Goal: Transaction & Acquisition: Purchase product/service

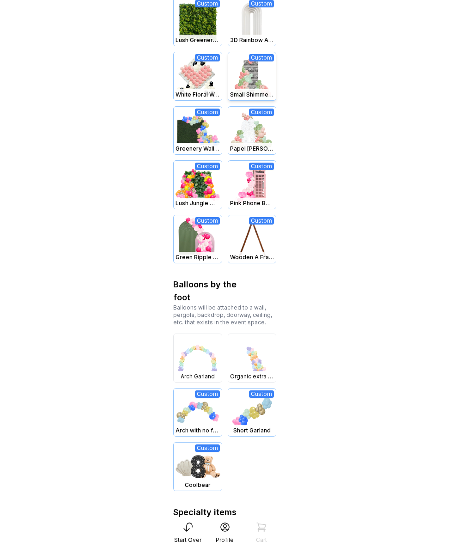
scroll to position [554, 0]
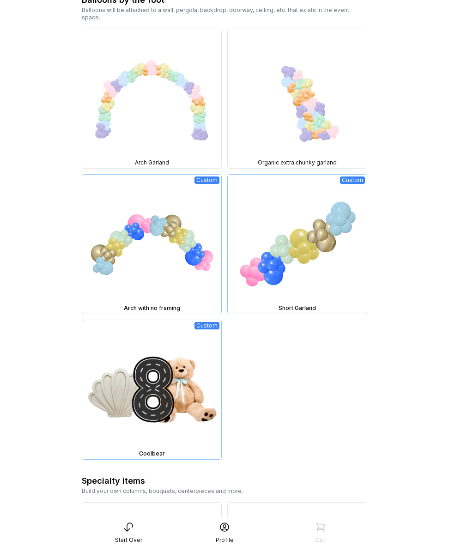
scroll to position [1288, 0]
click at [171, 96] on img at bounding box center [151, 98] width 139 height 139
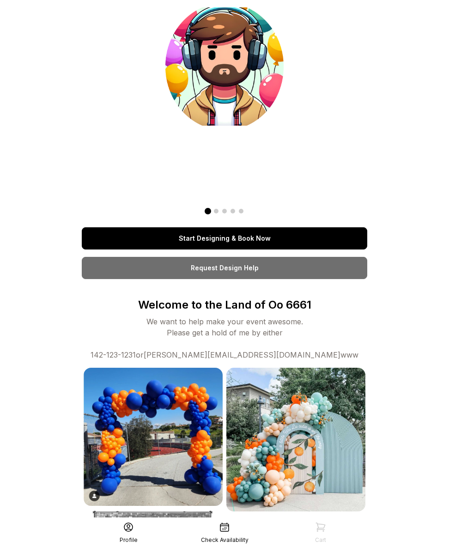
click at [242, 234] on link "Start Designing & Book Now" at bounding box center [224, 238] width 285 height 22
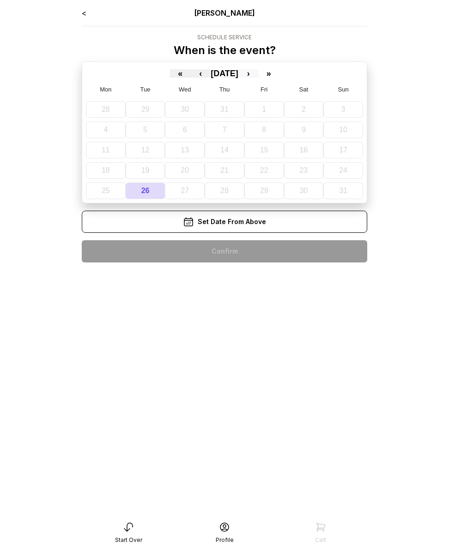
click at [259, 77] on button "›" at bounding box center [248, 73] width 20 height 8
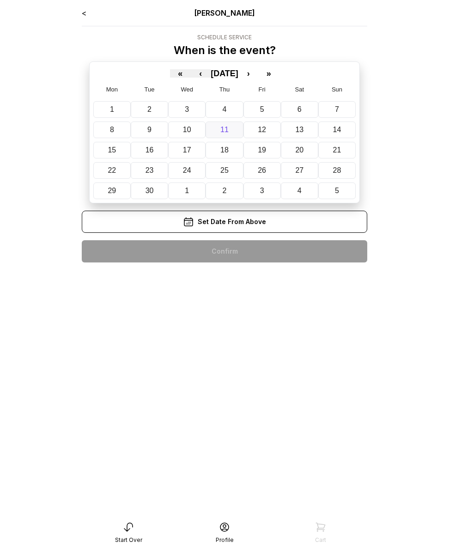
click at [242, 131] on button "11" at bounding box center [224, 129] width 37 height 17
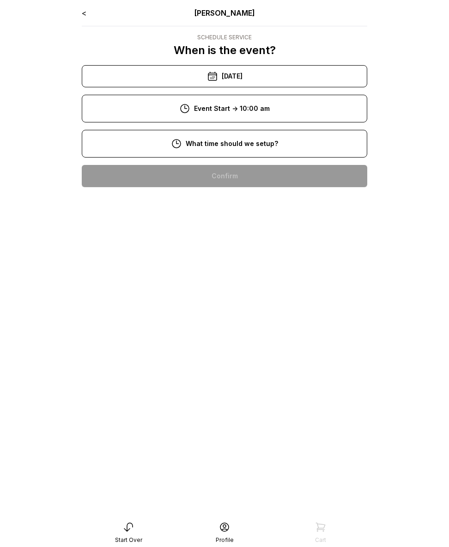
click at [225, 181] on div "8:00 am" at bounding box center [224, 176] width 271 height 22
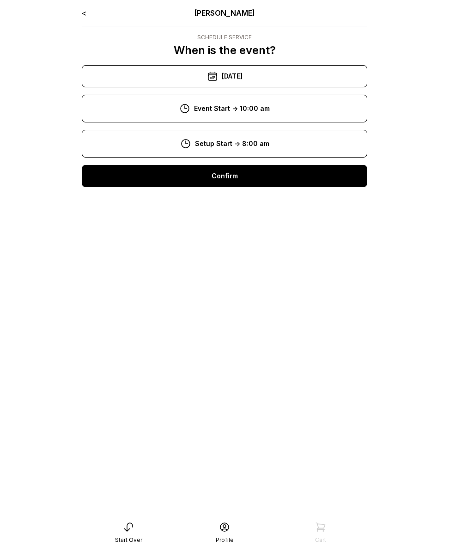
click at [225, 181] on div "Confirm" at bounding box center [224, 176] width 285 height 22
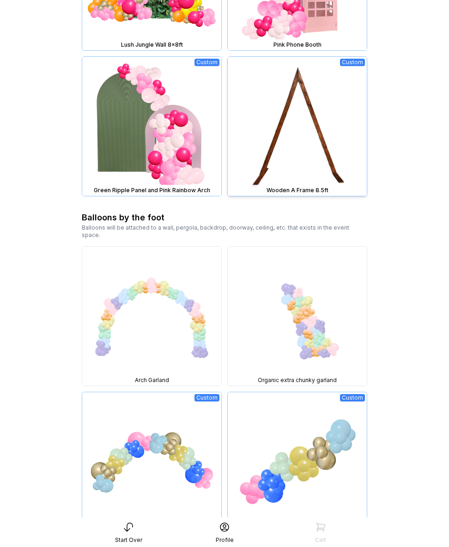
scroll to position [975, 0]
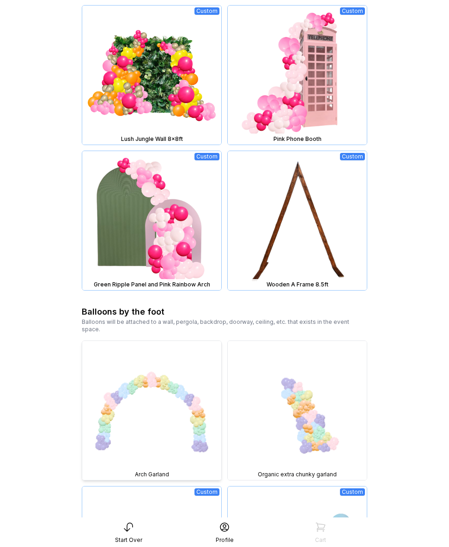
click at [152, 397] on img at bounding box center [151, 410] width 139 height 139
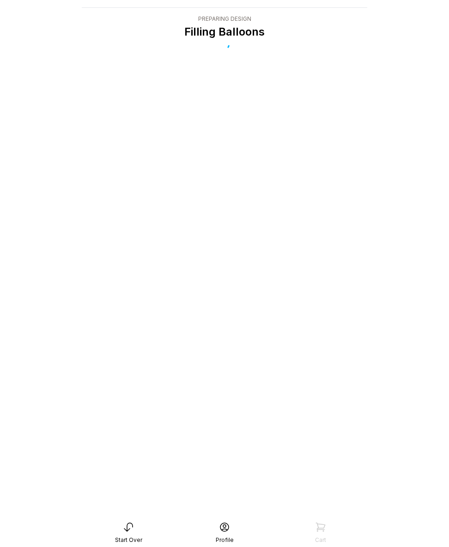
scroll to position [18, 0]
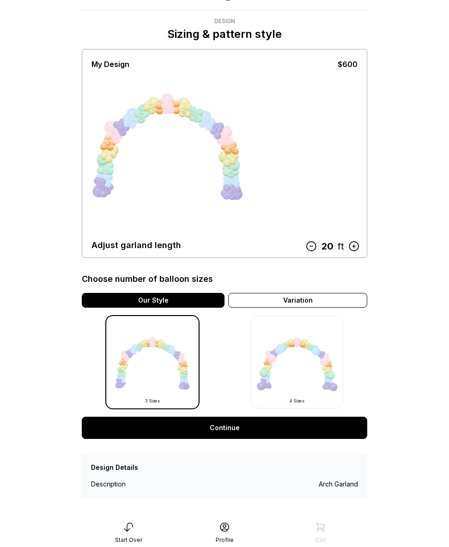
scroll to position [21, 0]
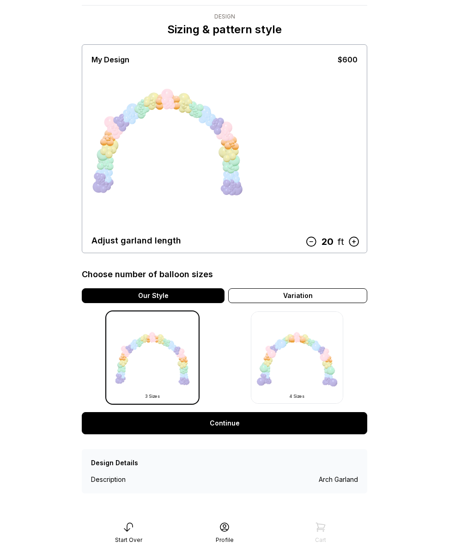
click at [254, 423] on link "Continue" at bounding box center [224, 423] width 285 height 22
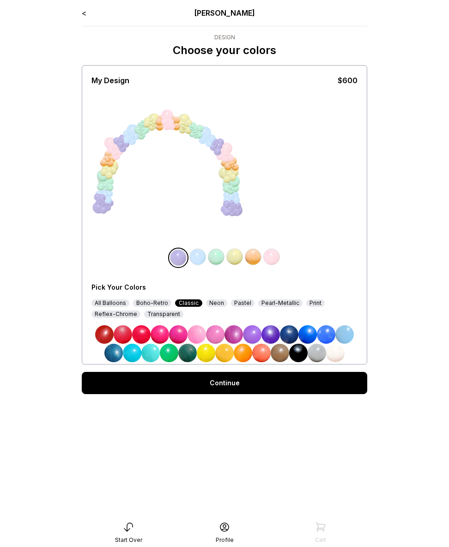
click at [216, 339] on img at bounding box center [215, 334] width 18 height 18
click at [196, 259] on img at bounding box center [197, 257] width 18 height 18
click at [243, 334] on img at bounding box center [252, 334] width 18 height 18
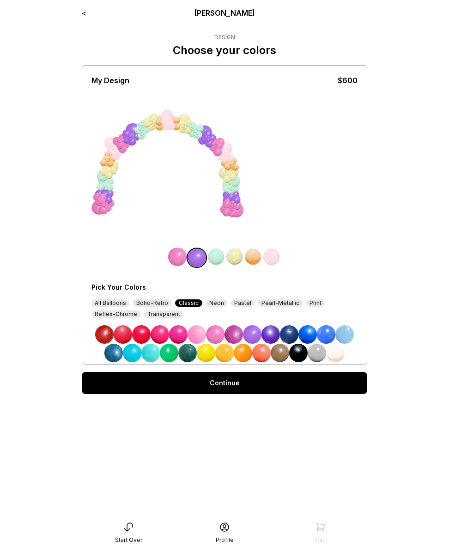
click at [215, 259] on img at bounding box center [216, 257] width 18 height 18
click at [258, 338] on img at bounding box center [252, 334] width 18 height 18
click at [240, 254] on img at bounding box center [234, 257] width 18 height 18
drag, startPoint x: 306, startPoint y: 330, endPoint x: 287, endPoint y: 305, distance: 31.7
click at [306, 330] on img at bounding box center [307, 334] width 18 height 18
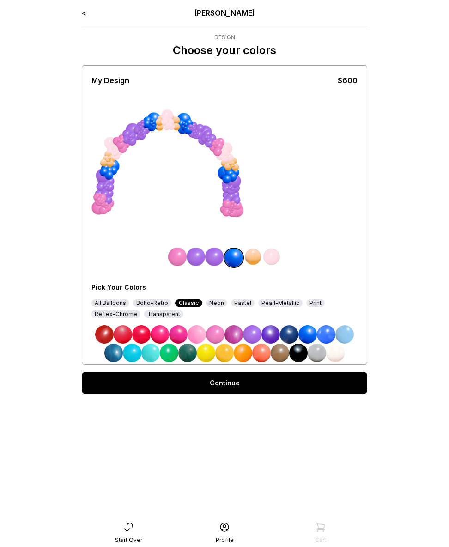
click at [257, 258] on img at bounding box center [253, 257] width 18 height 18
drag, startPoint x: 199, startPoint y: 337, endPoint x: 201, endPoint y: 332, distance: 6.2
click at [198, 337] on img at bounding box center [196, 334] width 18 height 18
click at [272, 255] on img at bounding box center [271, 257] width 18 height 18
click at [135, 337] on img at bounding box center [141, 334] width 18 height 18
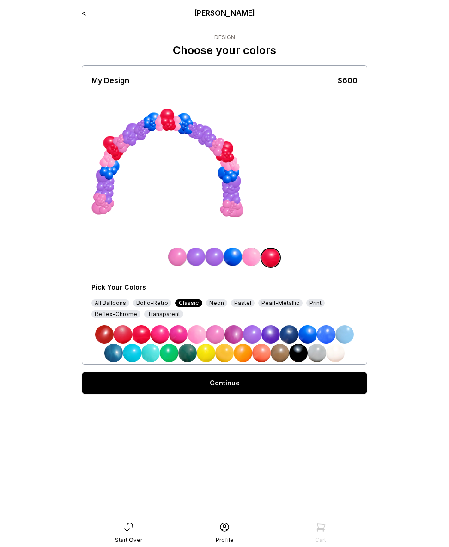
click at [195, 387] on link "Continue" at bounding box center [224, 383] width 285 height 22
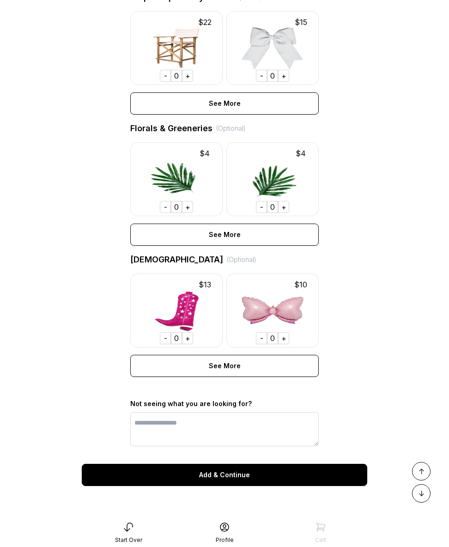
scroll to position [493, 0]
click at [189, 339] on div "+" at bounding box center [187, 338] width 11 height 12
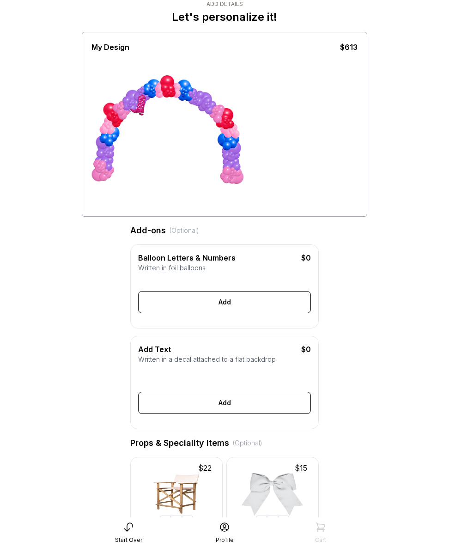
scroll to position [0, 0]
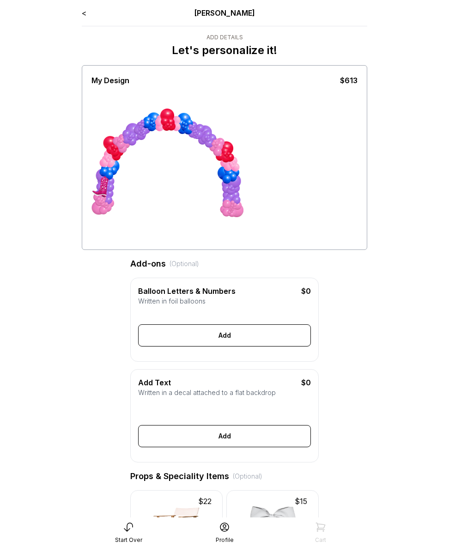
drag, startPoint x: 139, startPoint y: 141, endPoint x: 36, endPoint y: 272, distance: 165.8
click at [36, 272] on main "< Ryan Pop Add Details Let's personalize it! My Design $613 Add-ons (Optional) …" at bounding box center [224, 503] width 449 height 1007
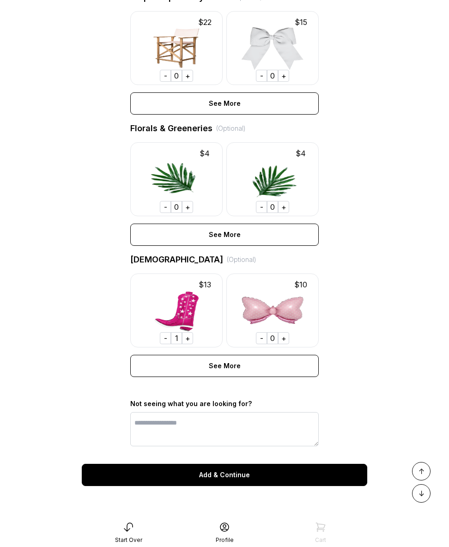
click at [163, 344] on div "-" at bounding box center [165, 338] width 11 height 12
click at [187, 340] on div "+" at bounding box center [187, 338] width 11 height 12
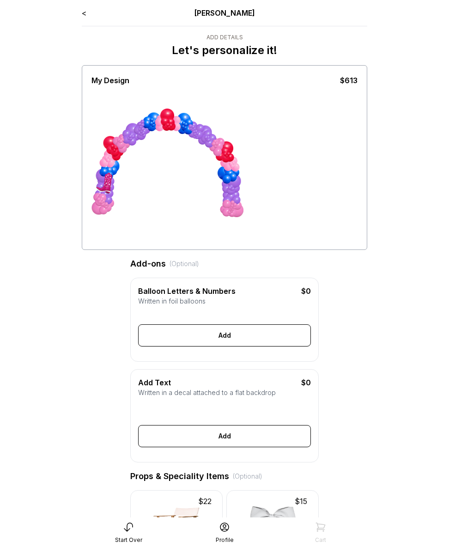
drag, startPoint x: 136, startPoint y: 147, endPoint x: 51, endPoint y: 254, distance: 136.1
click at [51, 254] on main "< Ryan Pop Add Details Let's personalize it! My Design $613 Add-ons (Optional) …" at bounding box center [224, 503] width 449 height 1007
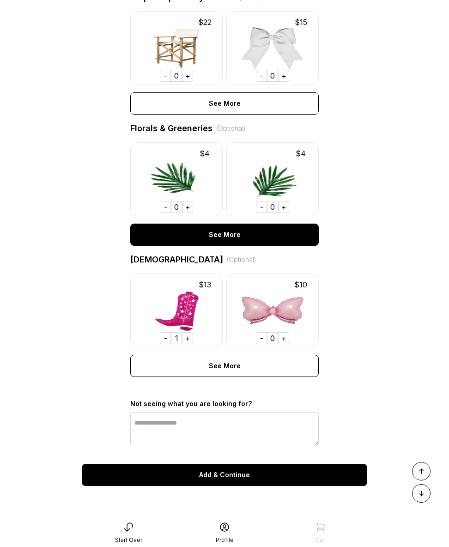
scroll to position [493, 0]
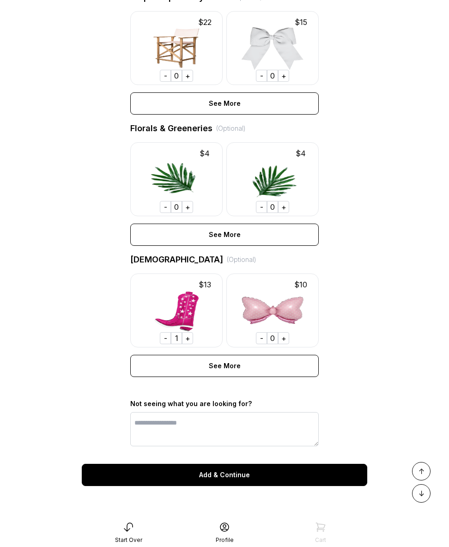
click at [258, 478] on div "Add & Continue" at bounding box center [224, 475] width 285 height 22
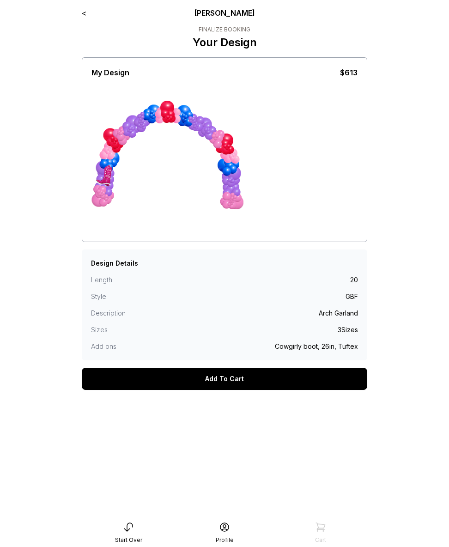
click at [85, 12] on link "<" at bounding box center [84, 12] width 5 height 9
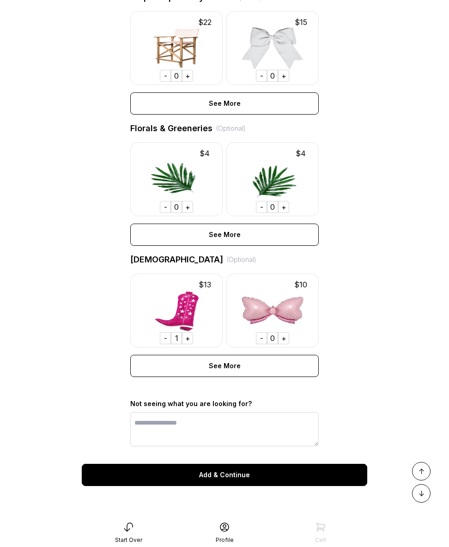
scroll to position [493, 0]
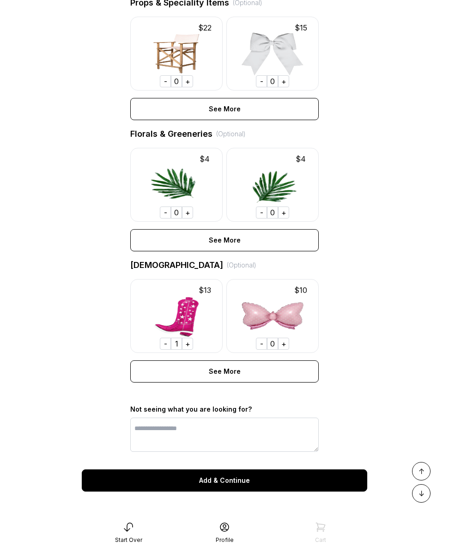
click at [169, 350] on div "-" at bounding box center [165, 344] width 11 height 12
click at [188, 350] on div "+" at bounding box center [187, 344] width 11 height 12
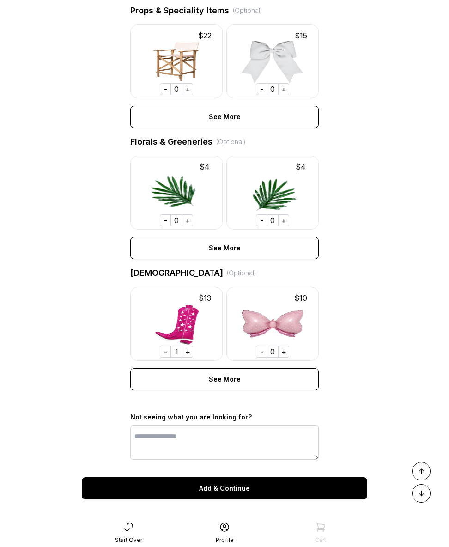
scroll to position [479, 0]
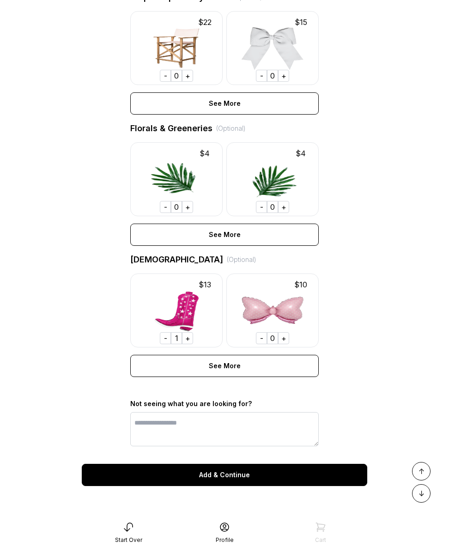
click at [237, 486] on div "Add & Continue" at bounding box center [224, 475] width 285 height 22
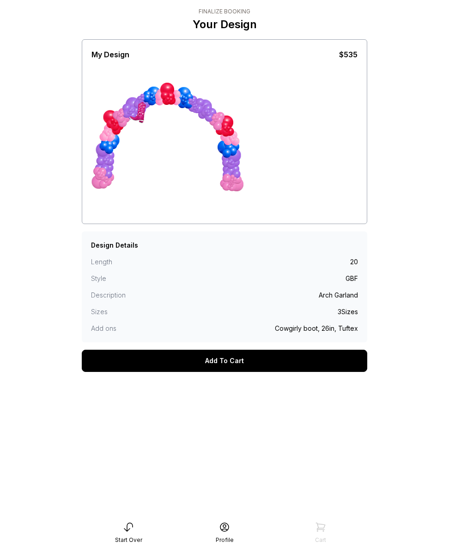
scroll to position [18, 0]
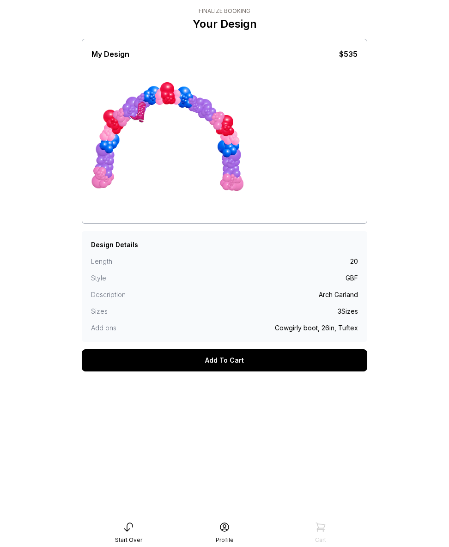
click at [194, 363] on div "Add To Cart" at bounding box center [224, 360] width 285 height 22
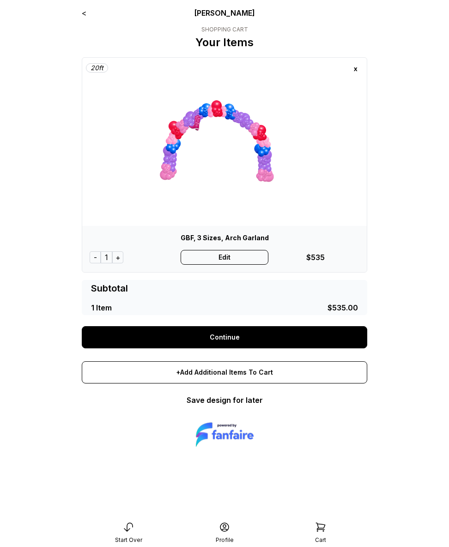
click at [268, 333] on link "Continue" at bounding box center [224, 337] width 285 height 22
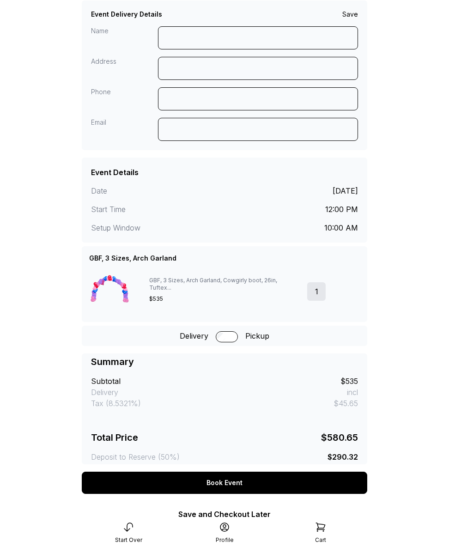
scroll to position [91, 0]
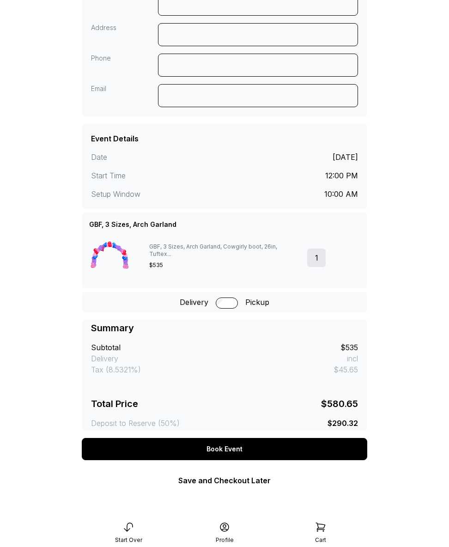
click at [315, 530] on icon at bounding box center [320, 526] width 11 height 11
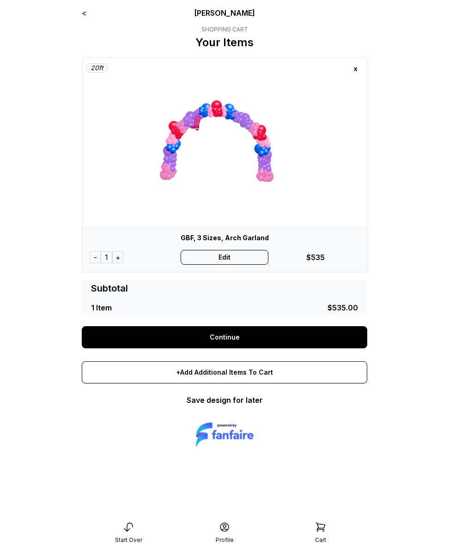
drag, startPoint x: 355, startPoint y: 67, endPoint x: 354, endPoint y: 73, distance: 5.3
click at [355, 67] on div "x" at bounding box center [355, 68] width 15 height 15
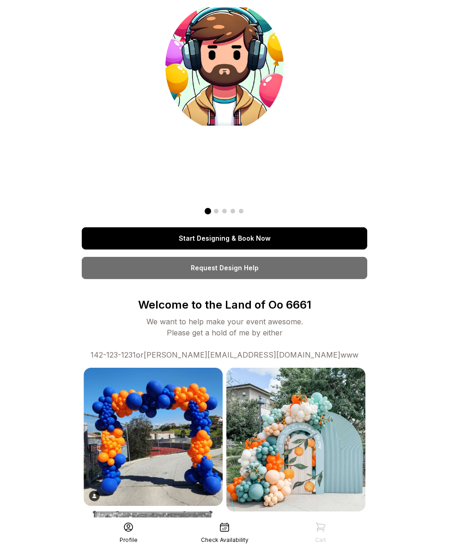
click at [226, 238] on link "Start Designing & Book Now" at bounding box center [224, 238] width 285 height 22
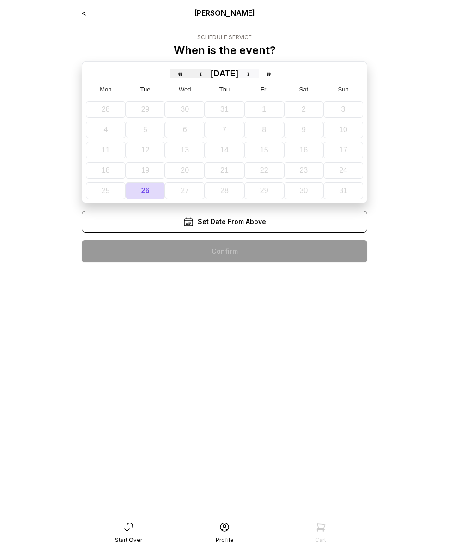
click at [259, 75] on button "›" at bounding box center [248, 73] width 20 height 8
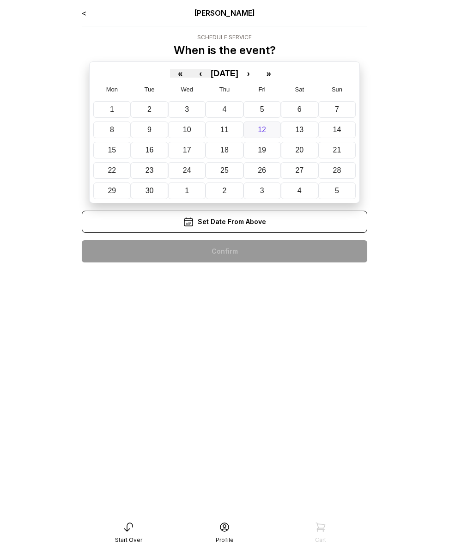
click at [257, 135] on button "12" at bounding box center [261, 129] width 37 height 17
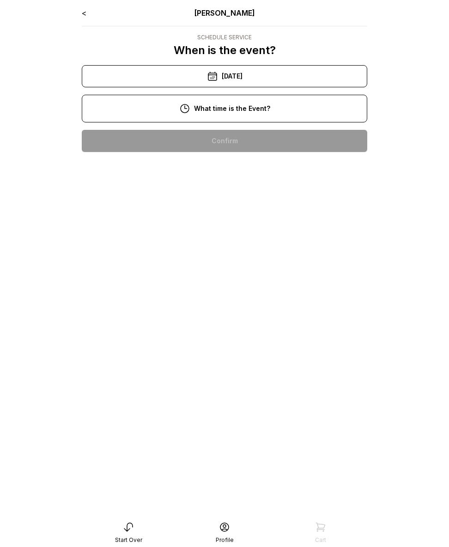
click at [247, 146] on div "1:00 pm" at bounding box center [224, 141] width 271 height 22
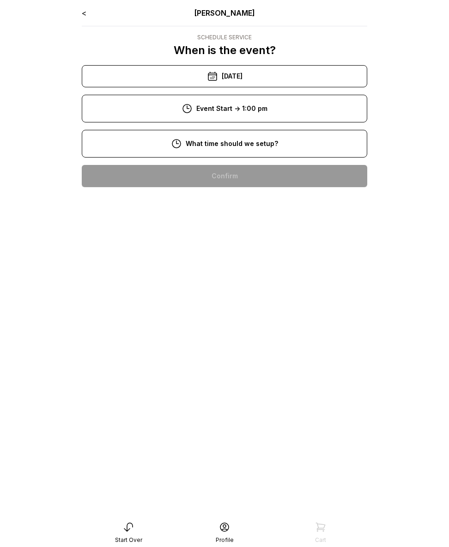
click at [227, 184] on div "11:00 am" at bounding box center [224, 176] width 271 height 22
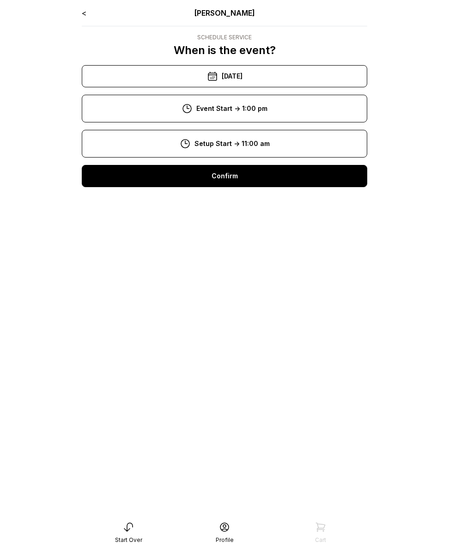
click at [228, 185] on div "Confirm" at bounding box center [224, 176] width 285 height 22
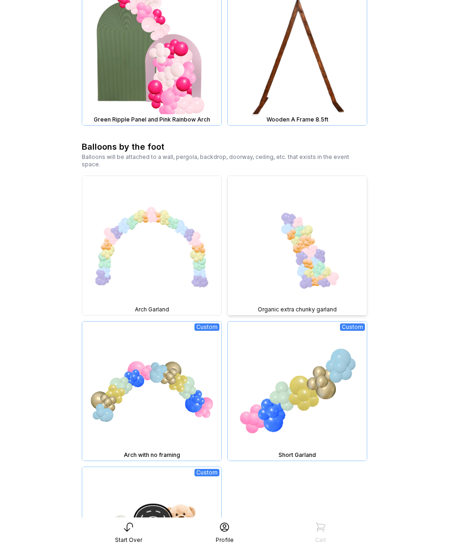
scroll to position [1286, 0]
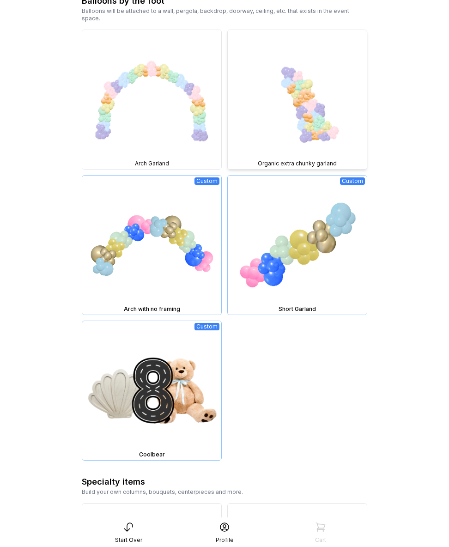
click at [293, 127] on img at bounding box center [297, 99] width 139 height 139
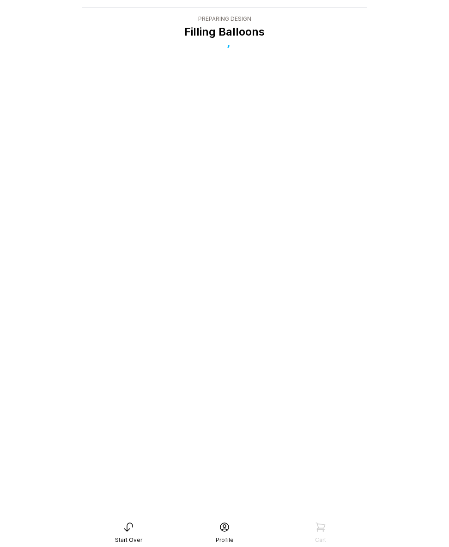
scroll to position [18, 0]
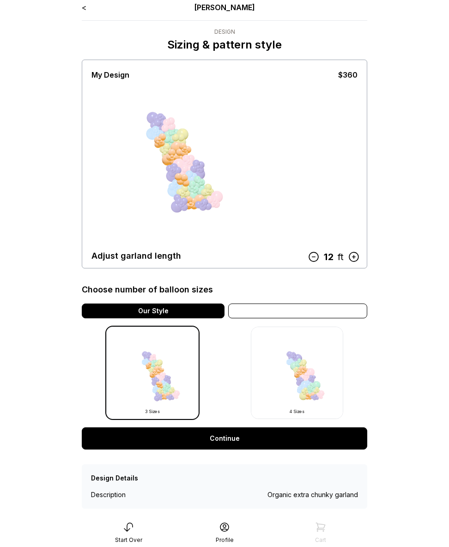
scroll to position [21, 0]
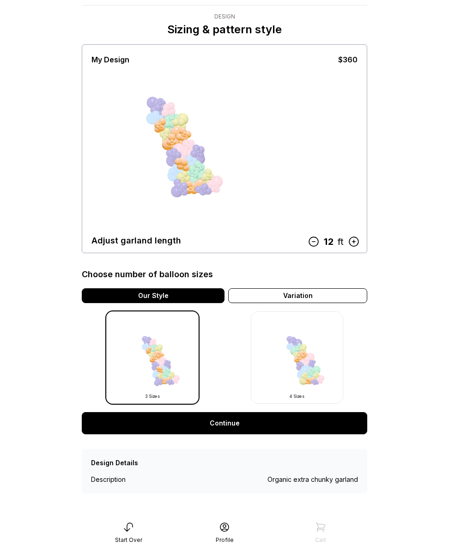
click at [234, 419] on link "Continue" at bounding box center [224, 423] width 285 height 22
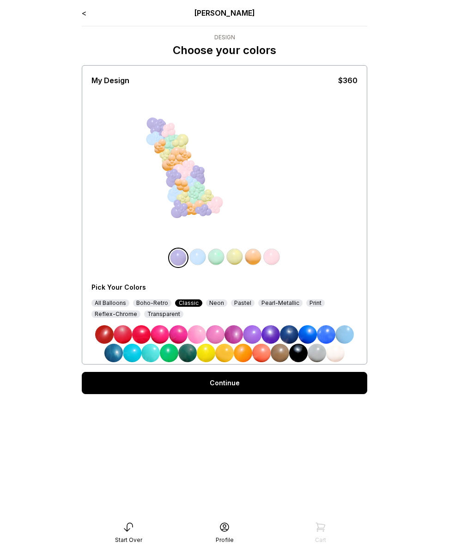
click at [216, 387] on link "Continue" at bounding box center [224, 383] width 285 height 22
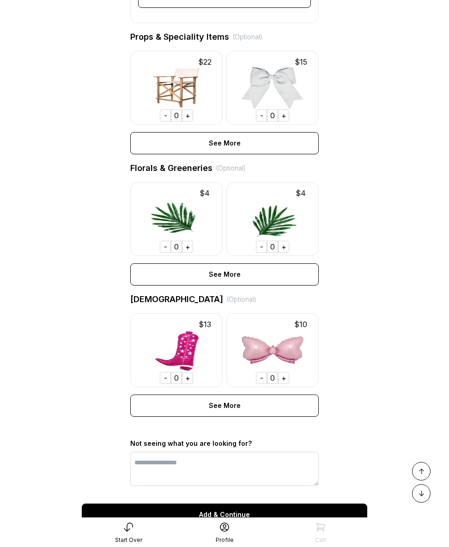
scroll to position [493, 0]
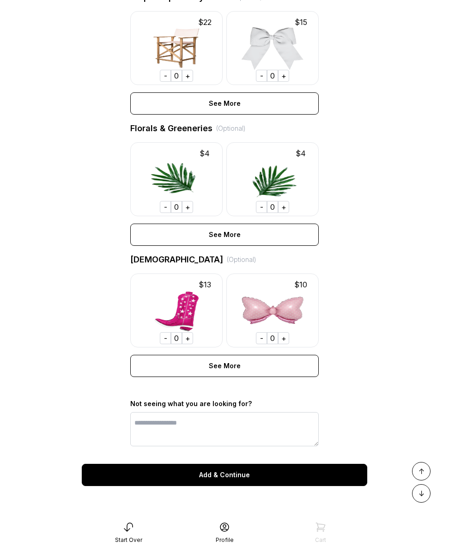
click at [246, 472] on div "Add & Continue" at bounding box center [224, 475] width 285 height 22
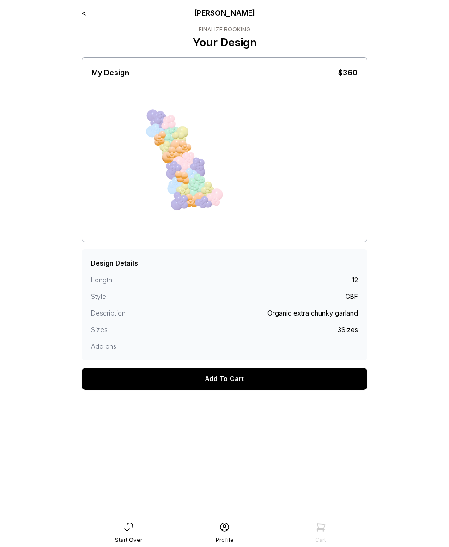
click at [250, 367] on div "Add To Cart" at bounding box center [224, 378] width 285 height 37
click at [248, 373] on div "Add To Cart" at bounding box center [224, 379] width 285 height 22
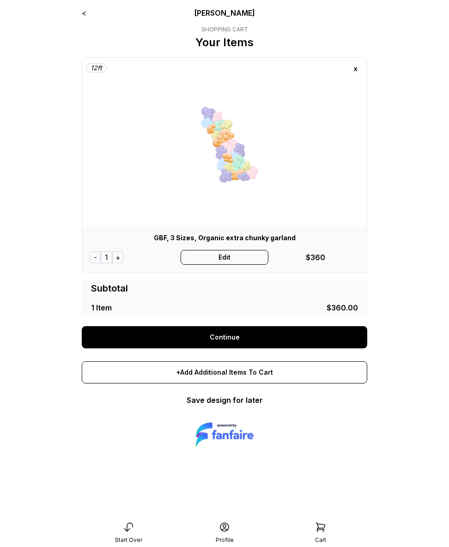
click at [358, 69] on div "x" at bounding box center [355, 68] width 15 height 15
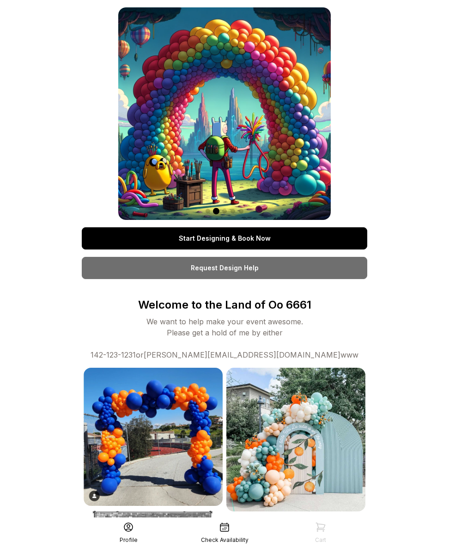
click at [238, 532] on div "Check Availability" at bounding box center [224, 532] width 96 height 22
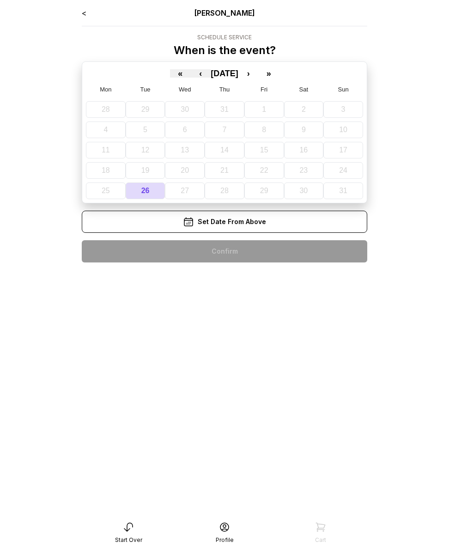
click at [125, 532] on div "Start Over" at bounding box center [128, 532] width 96 height 22
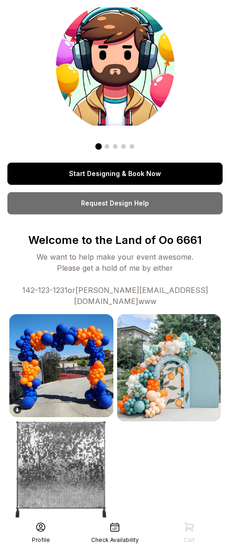
click at [134, 172] on link "Start Designing & Book Now" at bounding box center [114, 174] width 215 height 22
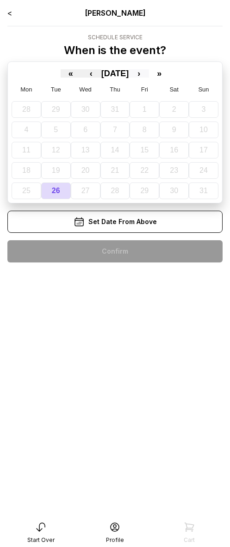
click at [149, 74] on button "›" at bounding box center [138, 73] width 20 height 8
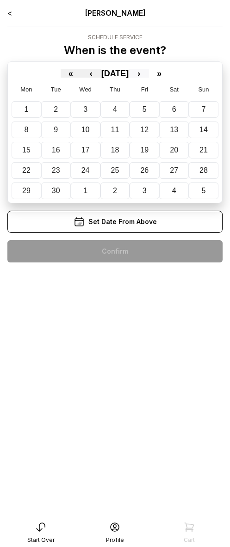
click at [149, 74] on button "›" at bounding box center [138, 73] width 20 height 8
click at [138, 127] on button "7" at bounding box center [144, 129] width 30 height 17
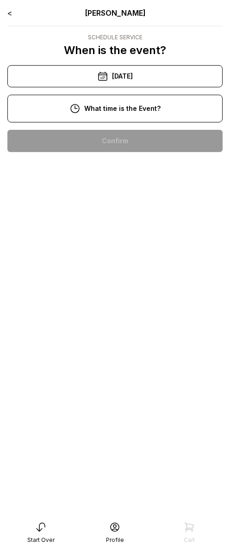
click at [139, 137] on div "10:00 am" at bounding box center [115, 141] width 200 height 22
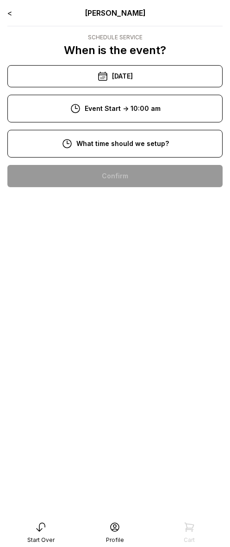
click at [129, 174] on div "8:00 am" at bounding box center [115, 176] width 200 height 22
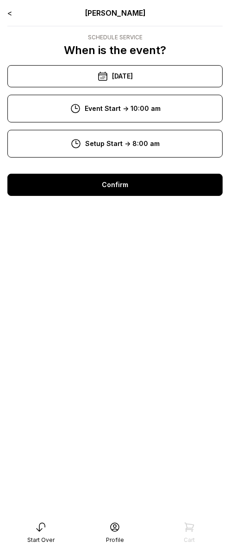
click at [128, 184] on div "Confirm" at bounding box center [114, 185] width 215 height 22
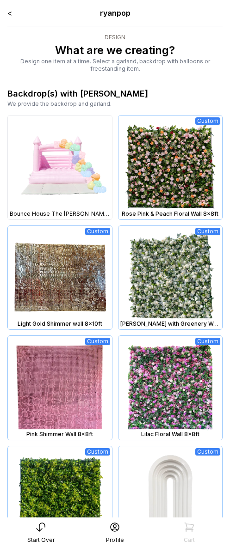
click at [169, 173] on img at bounding box center [170, 167] width 104 height 104
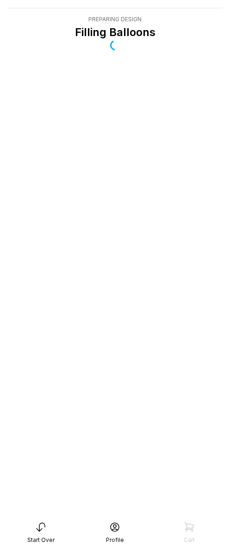
scroll to position [18, 0]
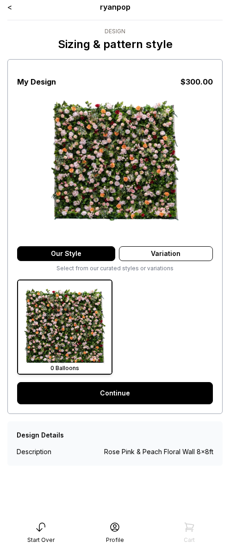
scroll to position [18, 0]
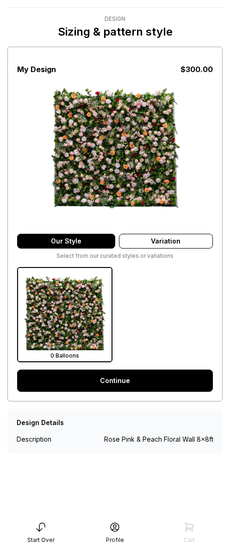
click at [135, 378] on link "Continue" at bounding box center [114, 380] width 195 height 22
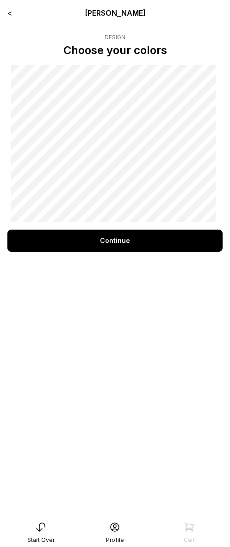
click at [123, 245] on div "Continue" at bounding box center [114, 241] width 215 height 22
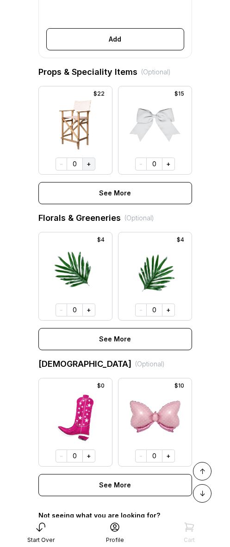
click at [91, 170] on button "+" at bounding box center [88, 163] width 13 height 13
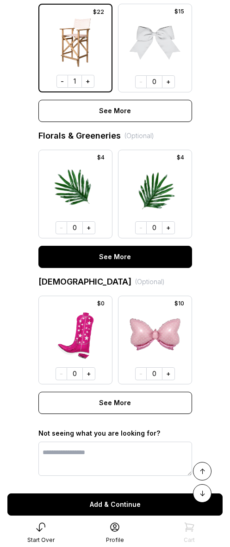
scroll to position [496, 0]
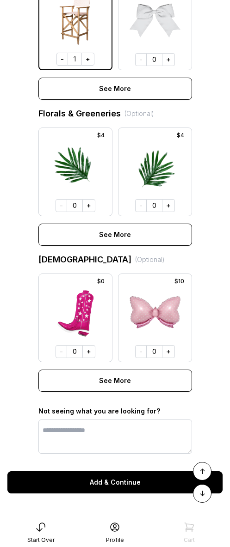
drag, startPoint x: 93, startPoint y: 352, endPoint x: 103, endPoint y: 319, distance: 35.2
click at [93, 351] on button "+" at bounding box center [88, 351] width 13 height 13
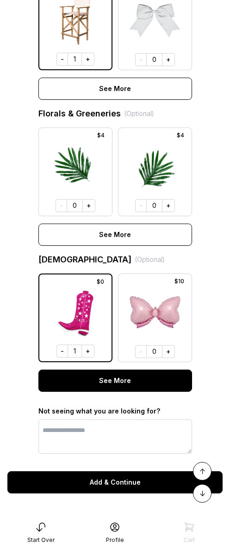
click at [137, 387] on button "See More" at bounding box center [114, 380] width 153 height 22
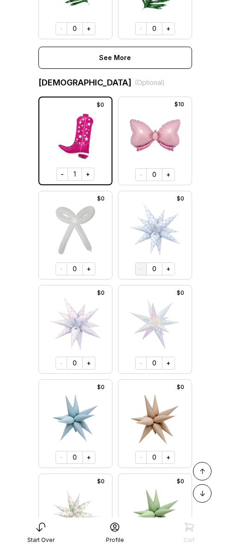
scroll to position [678, 0]
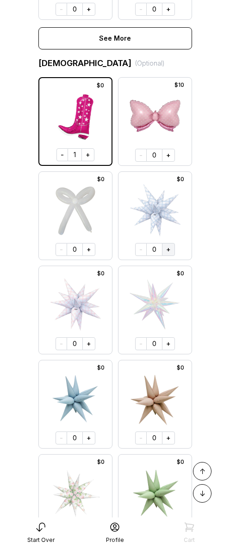
click at [167, 256] on button "+" at bounding box center [168, 249] width 13 height 13
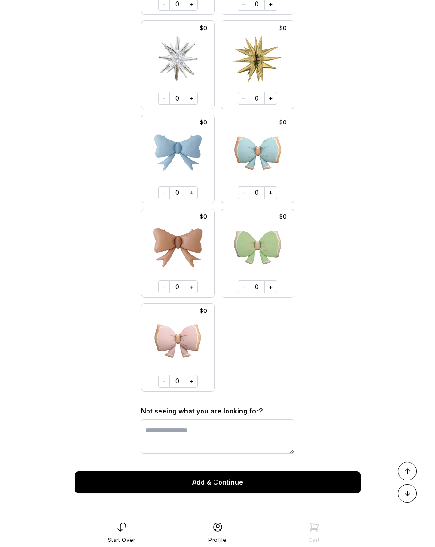
scroll to position [3523, 0]
click at [229, 482] on button "Add & Continue" at bounding box center [217, 482] width 285 height 22
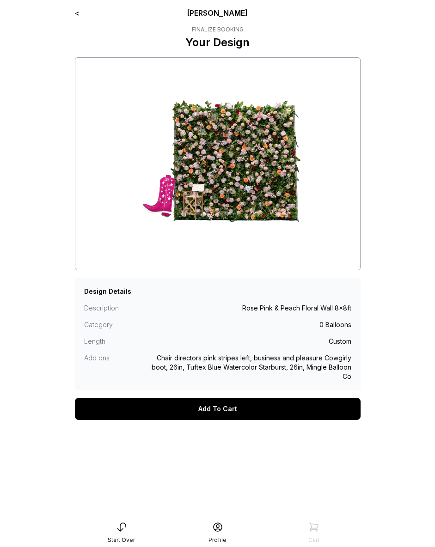
click at [228, 401] on div "Add To Cart" at bounding box center [217, 409] width 285 height 22
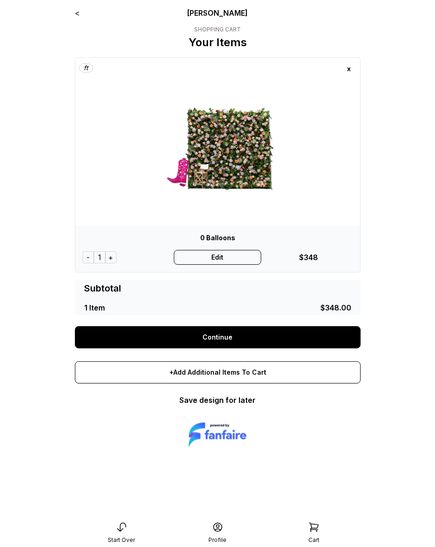
click at [206, 332] on link "Continue" at bounding box center [217, 337] width 285 height 22
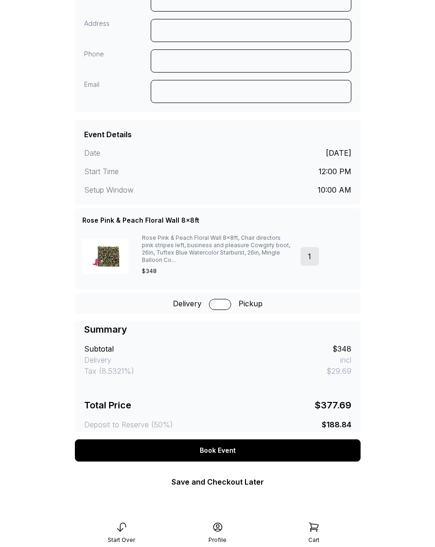
scroll to position [96, 0]
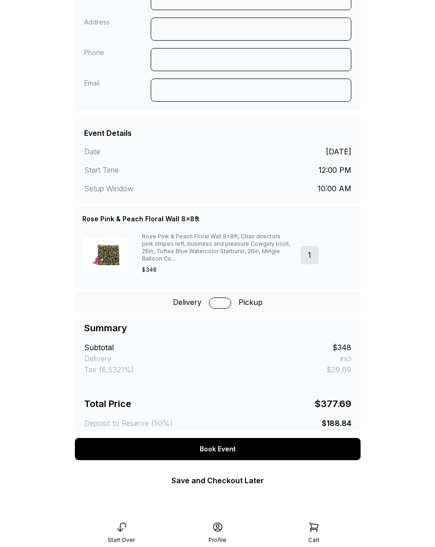
click at [224, 294] on div "Delivery Pickup" at bounding box center [217, 302] width 285 height 20
click at [257, 443] on div "Book Event" at bounding box center [217, 449] width 285 height 22
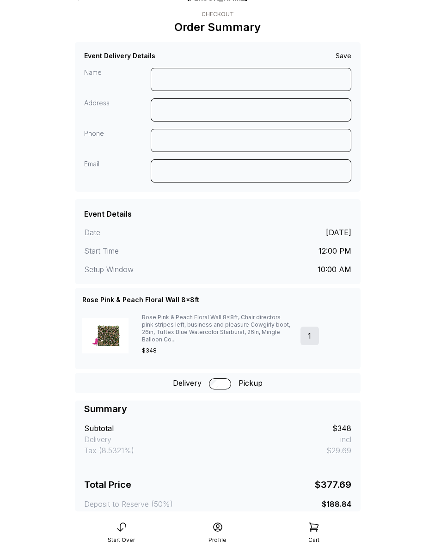
scroll to position [0, 0]
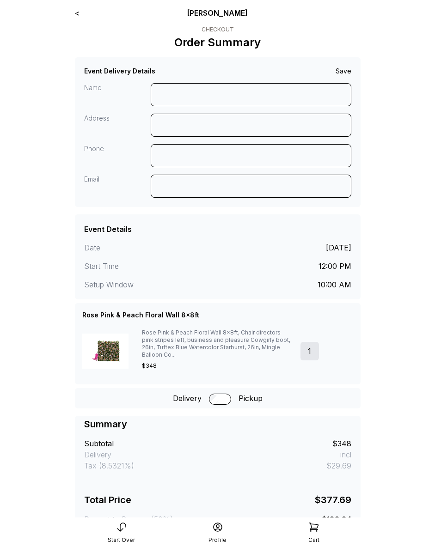
click at [79, 10] on link "<" at bounding box center [77, 12] width 5 height 9
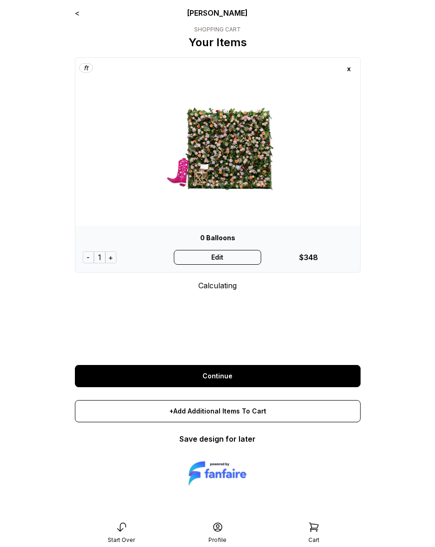
click at [76, 12] on link "<" at bounding box center [77, 12] width 5 height 9
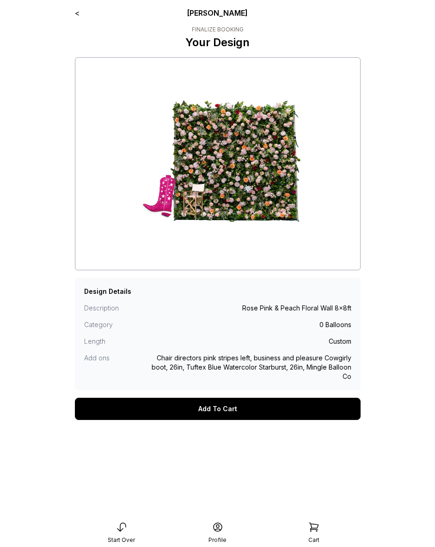
click at [75, 13] on link "<" at bounding box center [77, 12] width 5 height 9
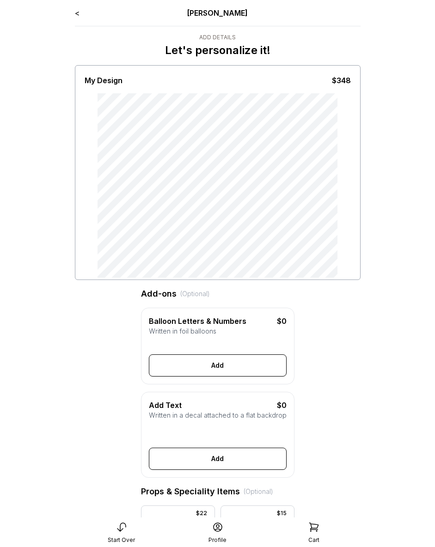
click at [75, 11] on link "<" at bounding box center [77, 12] width 5 height 9
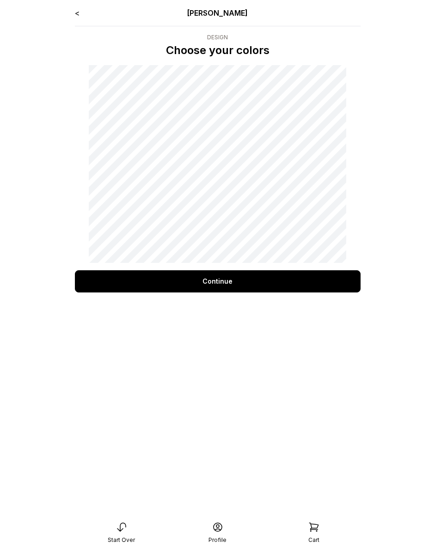
click at [79, 15] on link "<" at bounding box center [77, 12] width 5 height 9
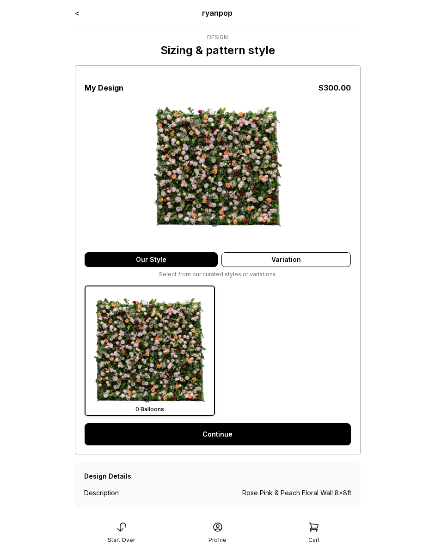
click at [79, 12] on link "<" at bounding box center [77, 12] width 5 height 9
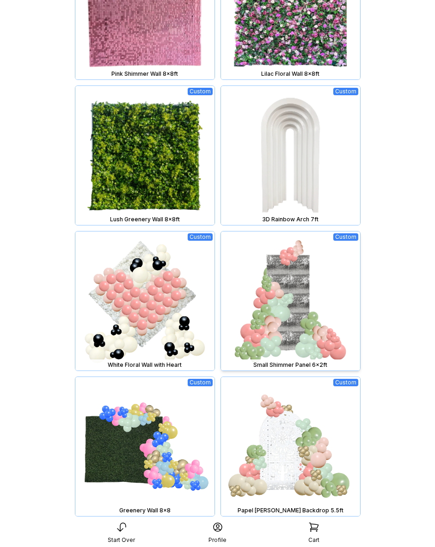
click at [244, 362] on div "Small Shimmer Panel 6x2ft" at bounding box center [290, 364] width 135 height 7
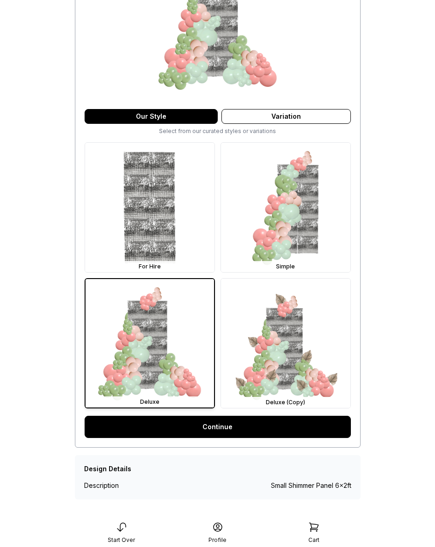
scroll to position [149, 0]
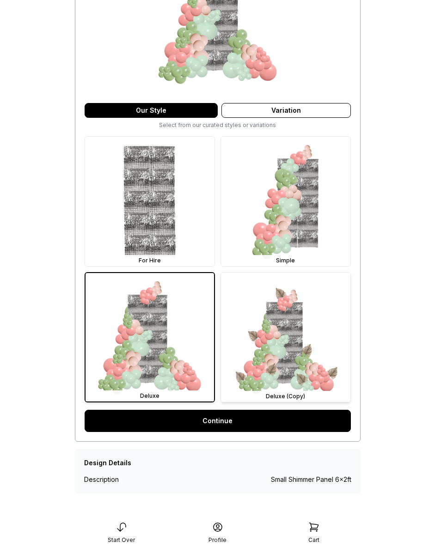
click at [274, 319] on img at bounding box center [285, 336] width 129 height 129
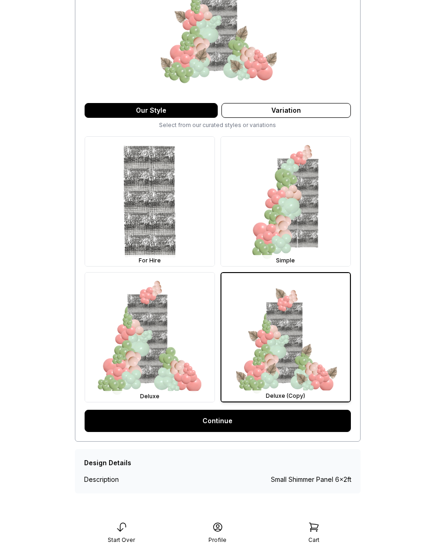
click at [245, 432] on div "My Design $ 375.00 Our Style Variation Select from our curated styles or variat…" at bounding box center [217, 179] width 285 height 526
click at [243, 426] on link "Continue" at bounding box center [218, 421] width 266 height 22
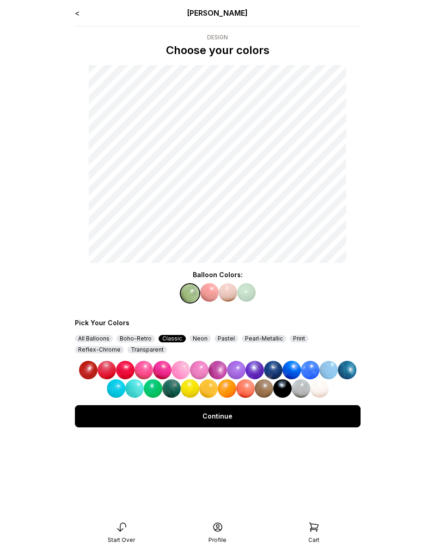
click at [143, 367] on img at bounding box center [143, 370] width 18 height 18
click at [208, 295] on img at bounding box center [209, 292] width 18 height 18
click at [285, 361] on img at bounding box center [291, 370] width 18 height 18
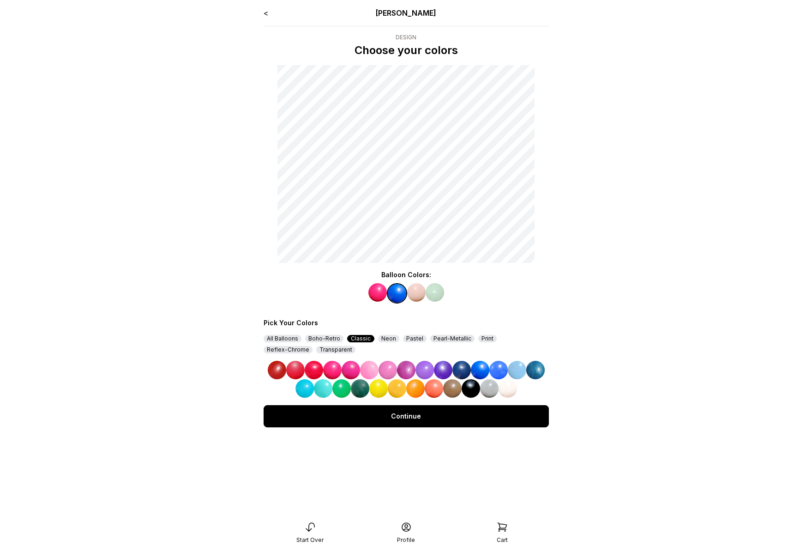
click at [434, 294] on img at bounding box center [435, 292] width 18 height 18
click at [434, 362] on img at bounding box center [499, 370] width 18 height 18
click at [425, 293] on img at bounding box center [434, 293] width 18 height 18
click at [422, 295] on img at bounding box center [414, 292] width 18 height 18
click at [434, 367] on img at bounding box center [480, 370] width 18 height 18
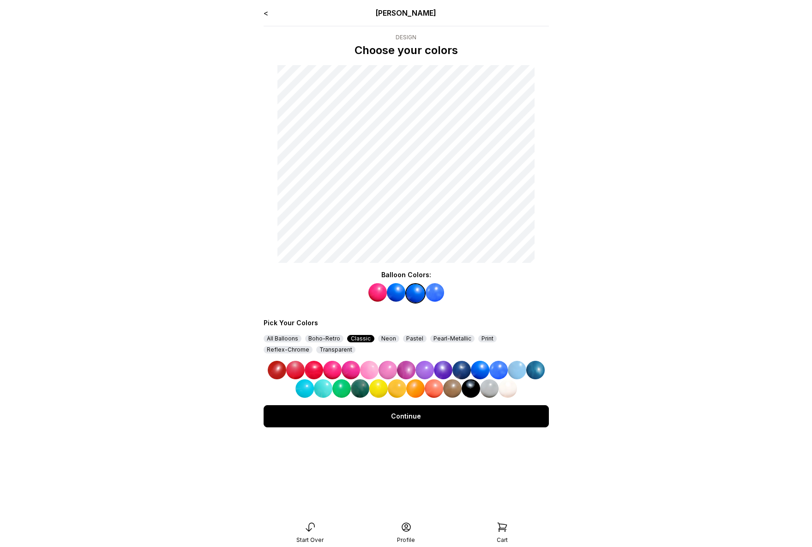
click at [383, 287] on img at bounding box center [378, 292] width 18 height 18
click at [434, 365] on img at bounding box center [499, 370] width 18 height 18
drag, startPoint x: 481, startPoint y: 365, endPoint x: 481, endPoint y: 360, distance: 5.1
click at [434, 365] on img at bounding box center [480, 370] width 18 height 18
click at [434, 294] on img at bounding box center [435, 292] width 18 height 18
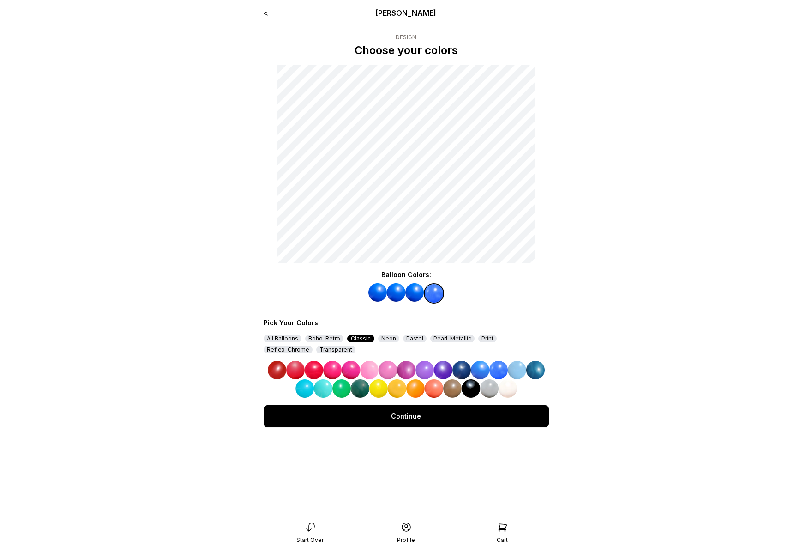
click at [434, 367] on img at bounding box center [480, 370] width 18 height 18
click at [434, 414] on div "Continue" at bounding box center [406, 416] width 285 height 22
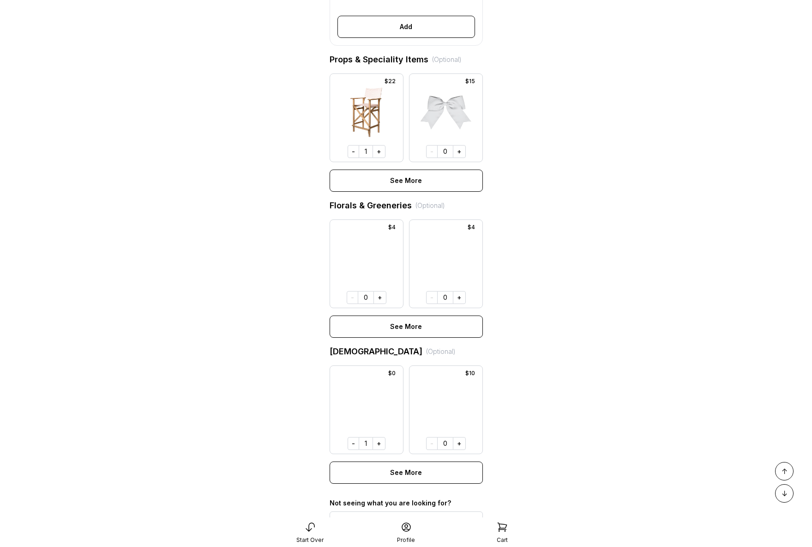
scroll to position [538, 0]
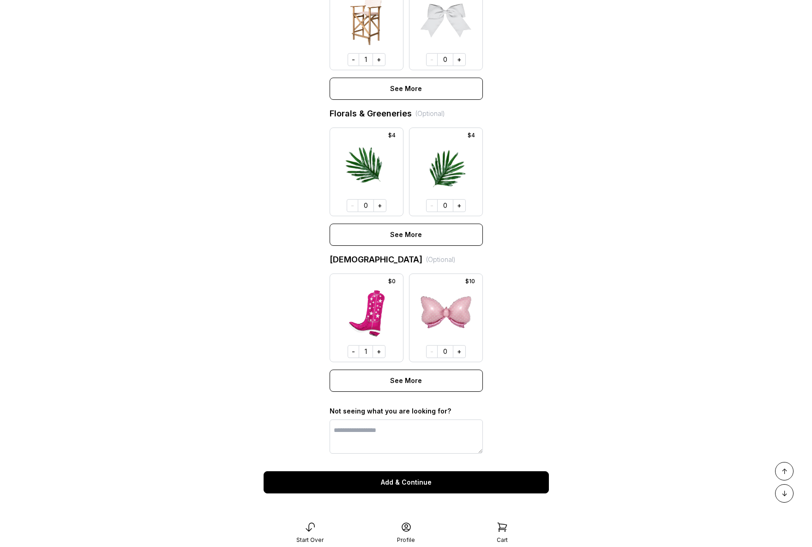
click at [433, 479] on button "Add & Continue" at bounding box center [406, 482] width 285 height 22
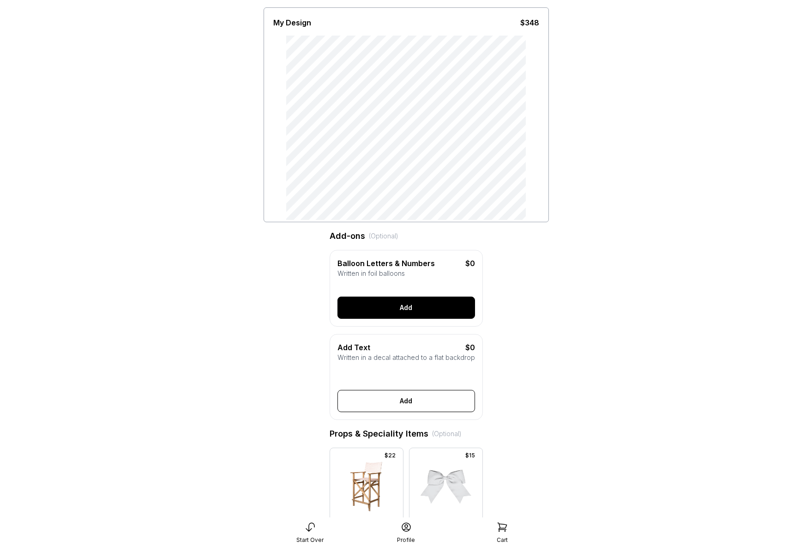
scroll to position [0, 0]
